Goal: Find specific page/section: Find specific page/section

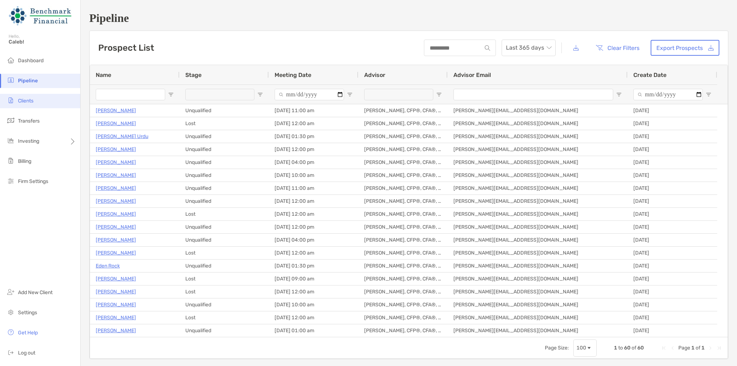
click at [50, 100] on li "Clients" at bounding box center [40, 101] width 80 height 14
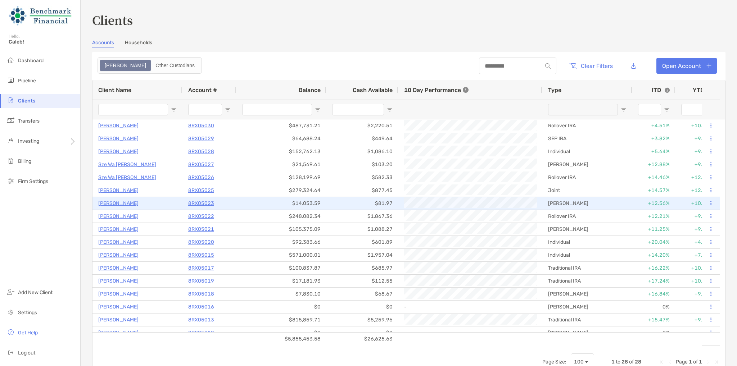
click at [628, 203] on div "[PERSON_NAME]" at bounding box center [587, 203] width 90 height 13
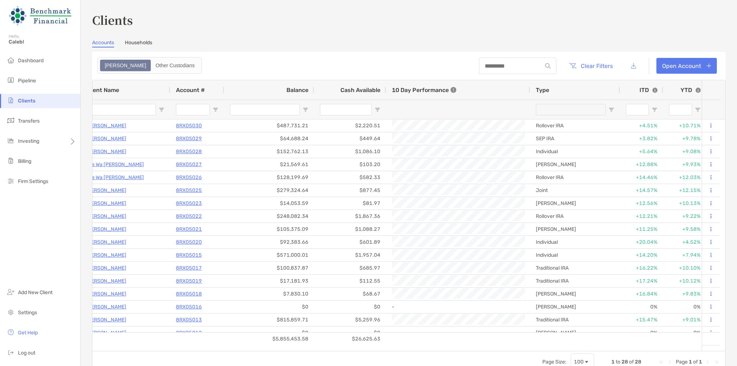
click at [209, 356] on div "Page Size: 100 1 to 28 of 28 Page 1 of 1" at bounding box center [408, 362] width 632 height 22
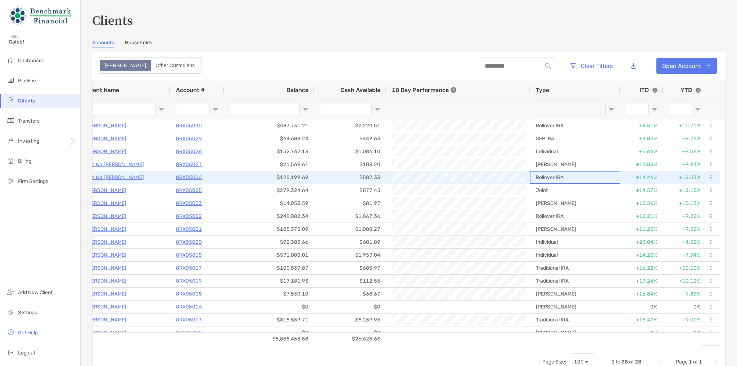
click at [596, 172] on div "Rollover IRA" at bounding box center [575, 177] width 90 height 13
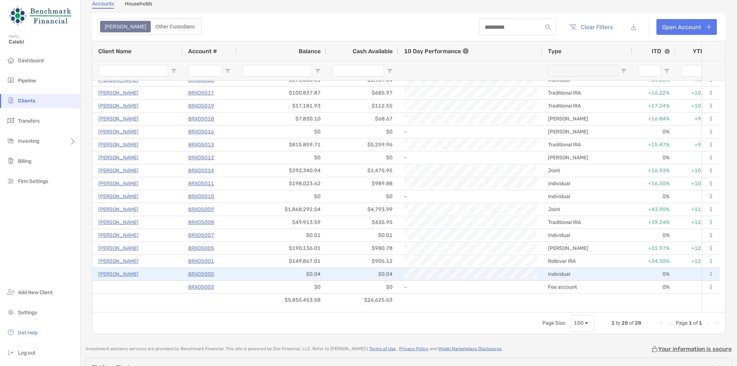
scroll to position [83, 0]
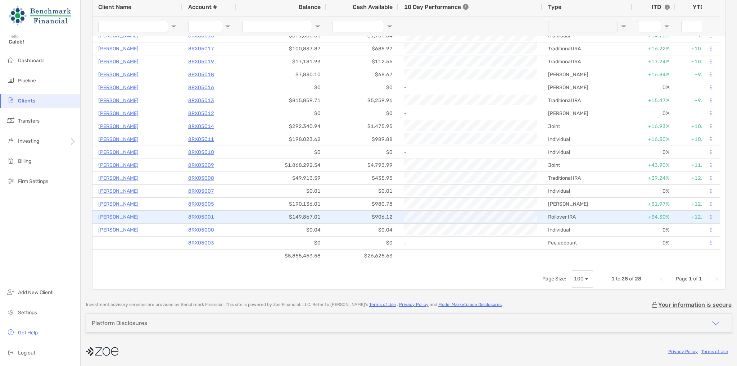
click at [596, 215] on div "Rollover IRA" at bounding box center [587, 217] width 90 height 13
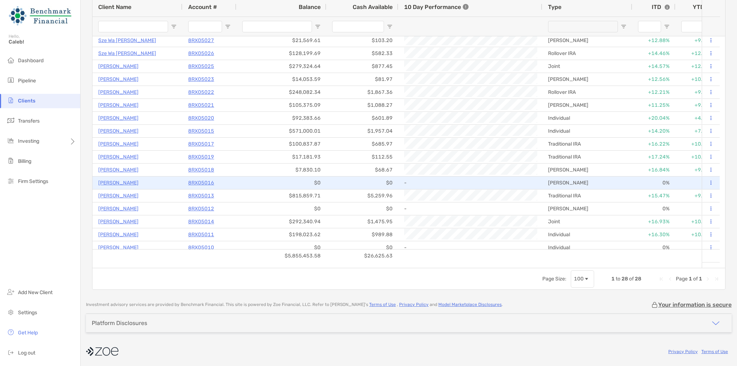
scroll to position [28, 0]
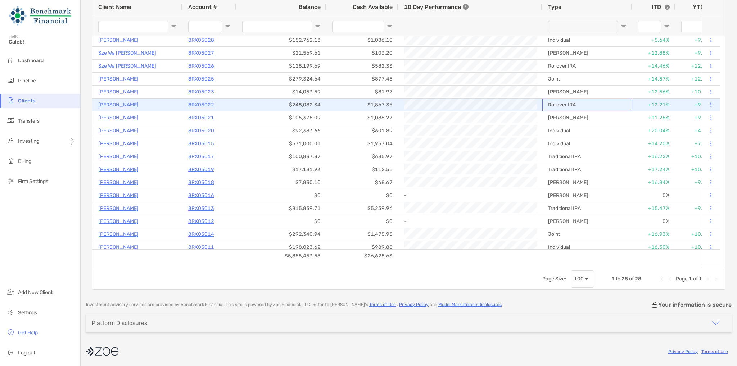
click at [619, 106] on div "Rollover IRA" at bounding box center [587, 105] width 90 height 13
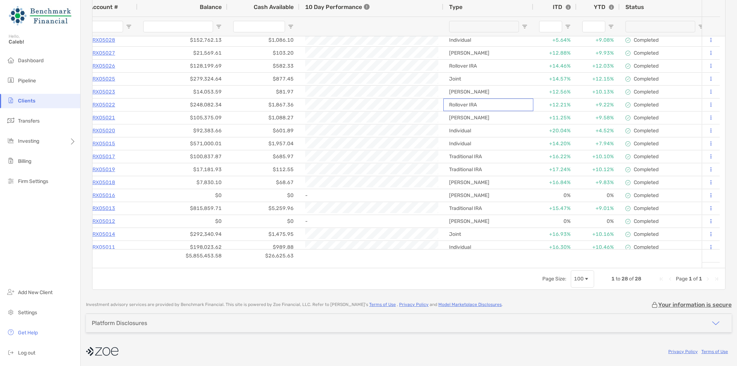
scroll to position [0, 240]
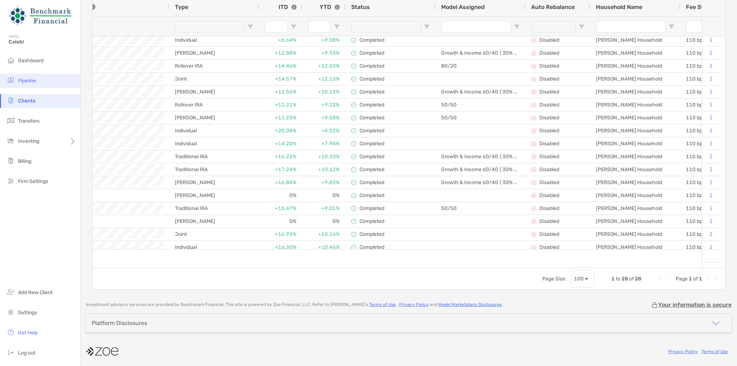
click at [18, 79] on span "Pipeline" at bounding box center [27, 81] width 18 height 6
